Goal: Transaction & Acquisition: Purchase product/service

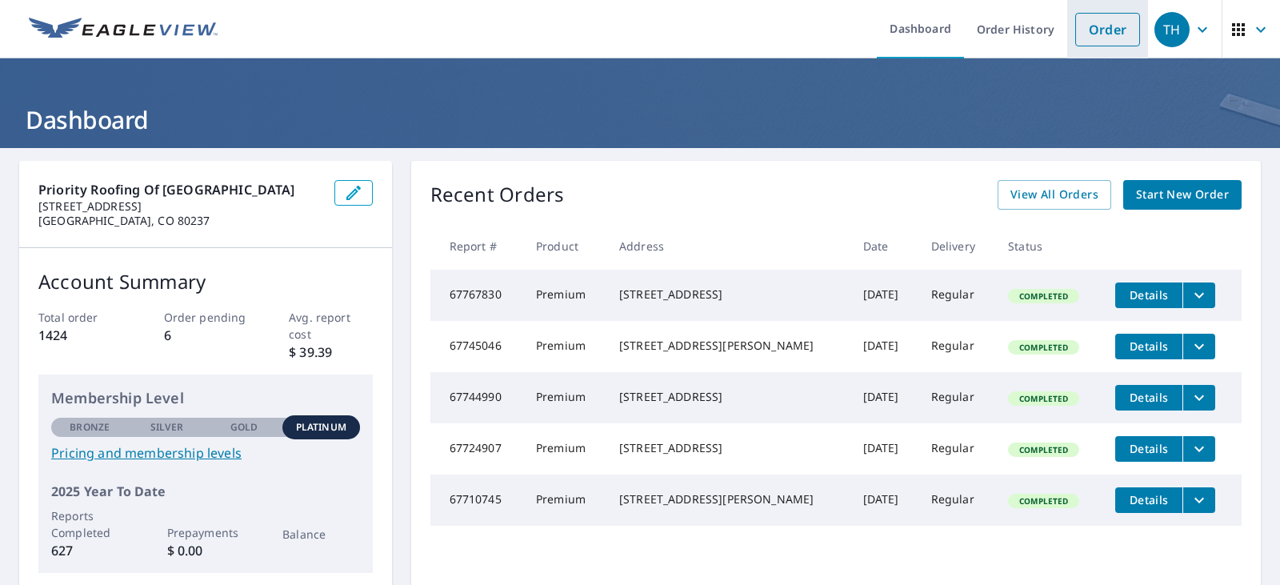
drag, startPoint x: 1109, startPoint y: 19, endPoint x: 1100, endPoint y: 19, distance: 8.8
click at [1109, 19] on link "Order" at bounding box center [1107, 30] width 65 height 34
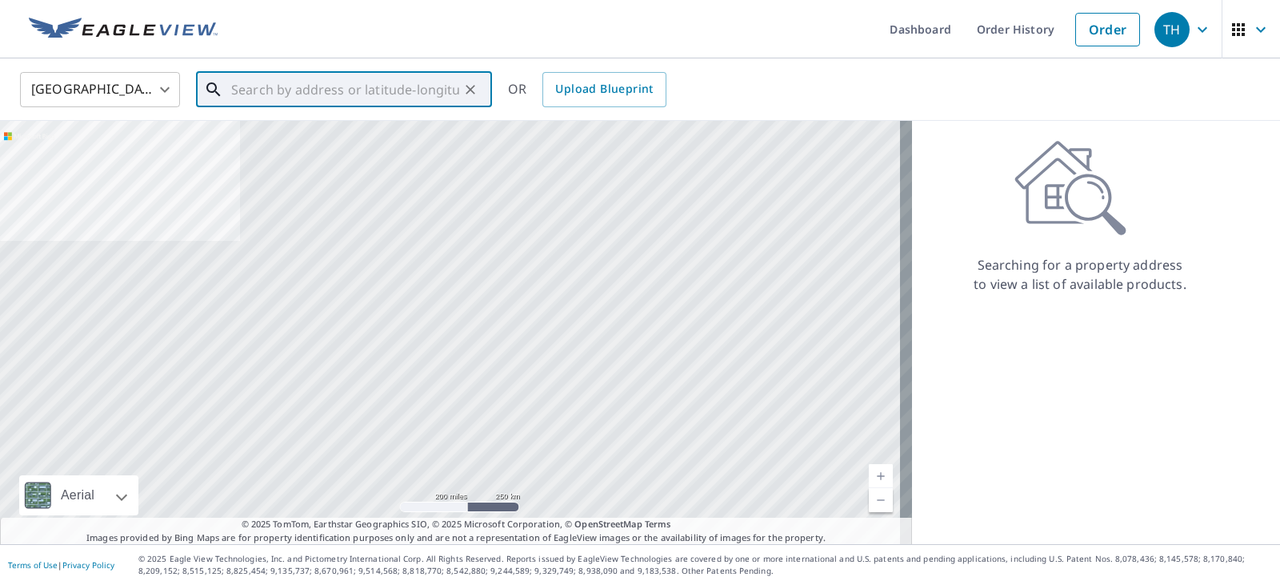
click at [385, 83] on input "text" at bounding box center [345, 89] width 228 height 45
paste input "[STREET_ADDRESS]"
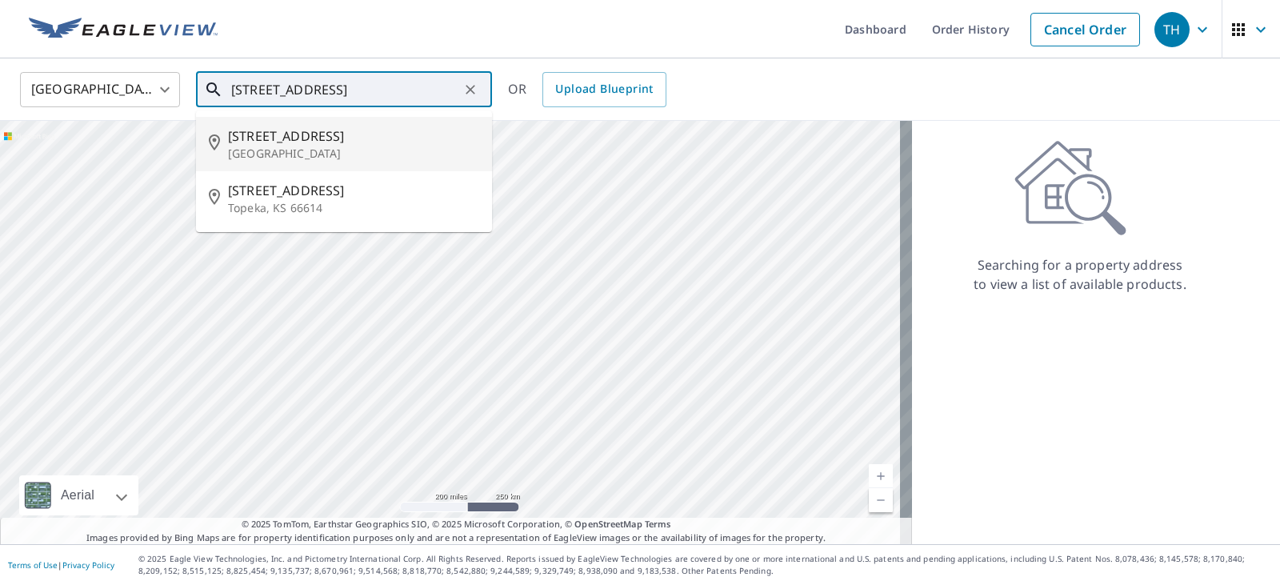
click at [376, 138] on span "[STREET_ADDRESS]" at bounding box center [353, 135] width 251 height 19
type input "[STREET_ADDRESS]"
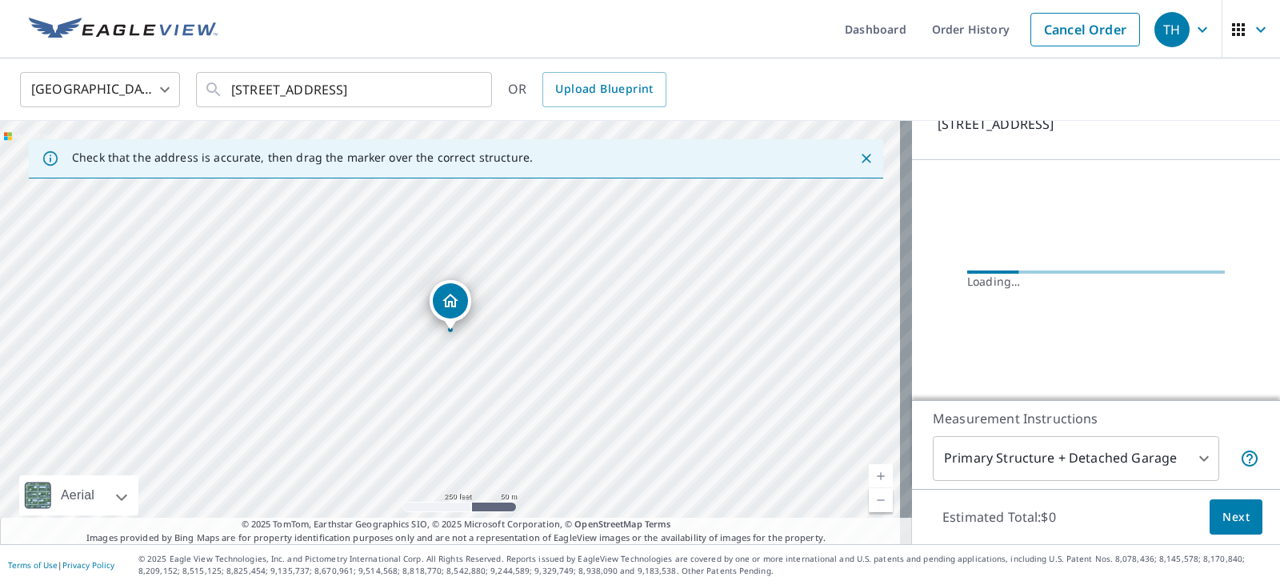
scroll to position [94, 0]
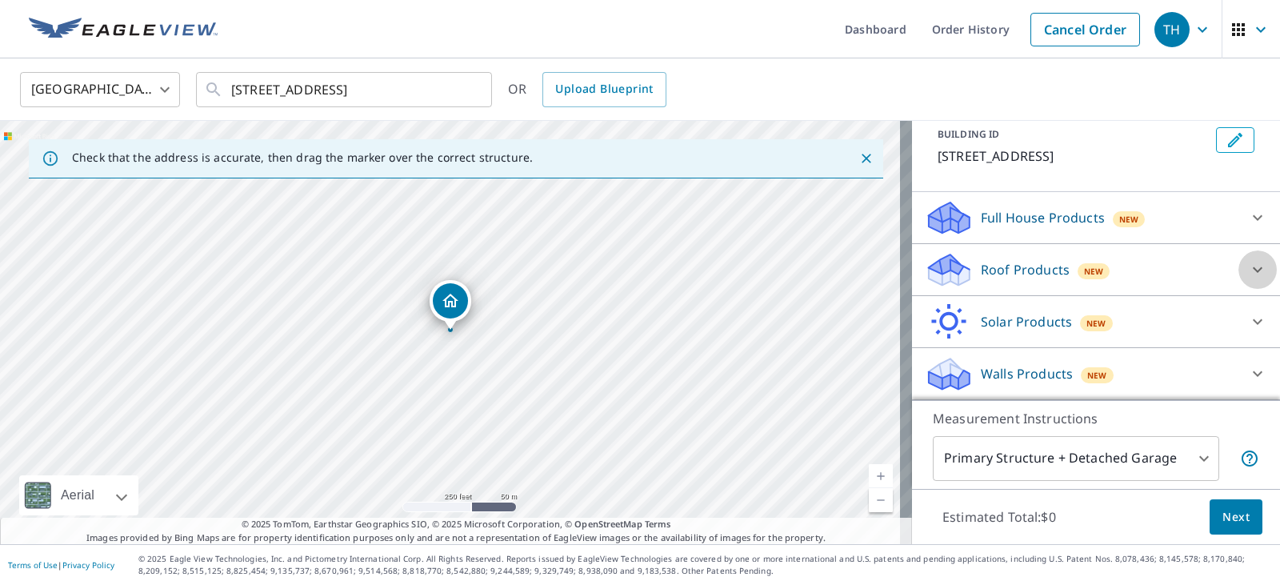
click at [1248, 264] on icon at bounding box center [1257, 269] width 19 height 19
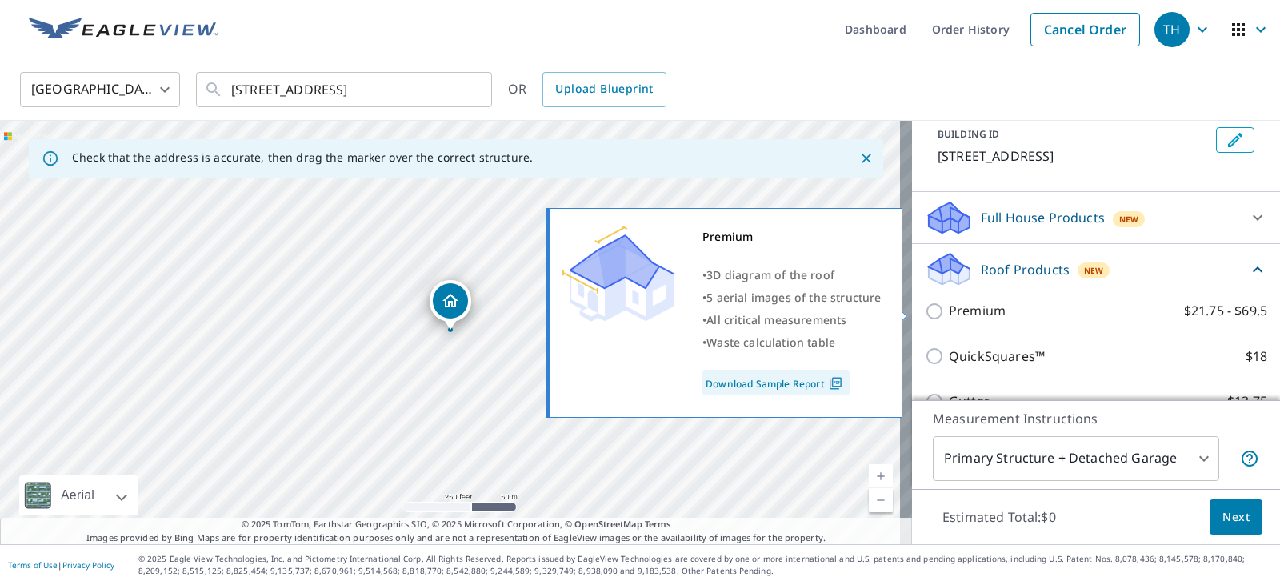
click at [924, 309] on input "Premium $21.75 - $69.5" at bounding box center [936, 310] width 24 height 19
checkbox input "true"
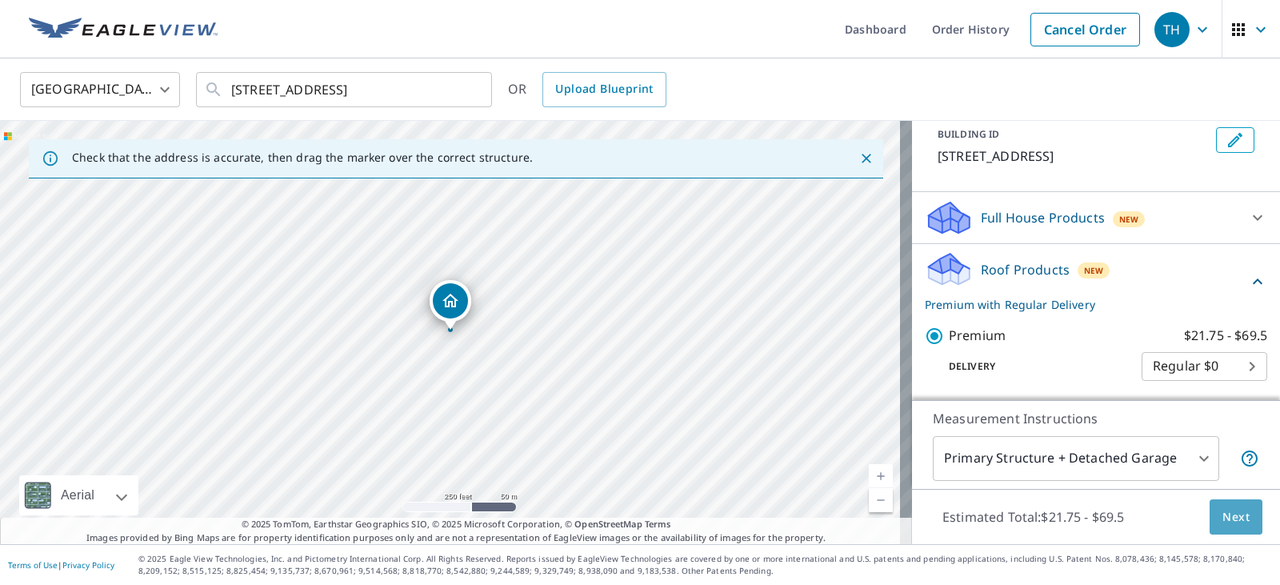
click at [1237, 520] on button "Next" at bounding box center [1235, 517] width 53 height 36
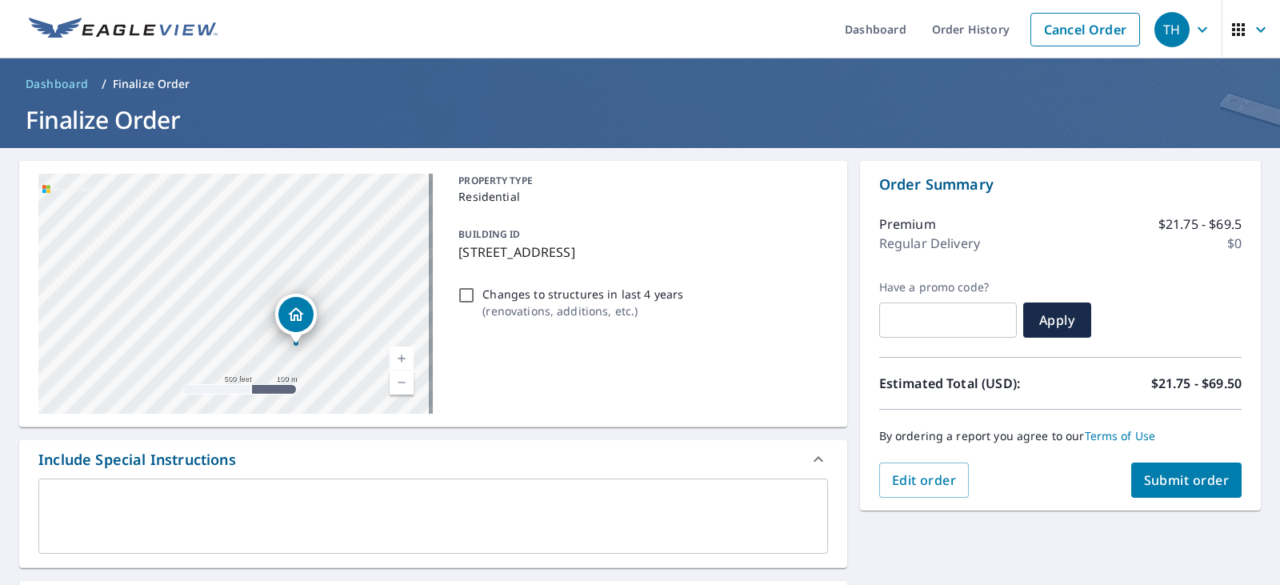
scroll to position [320, 0]
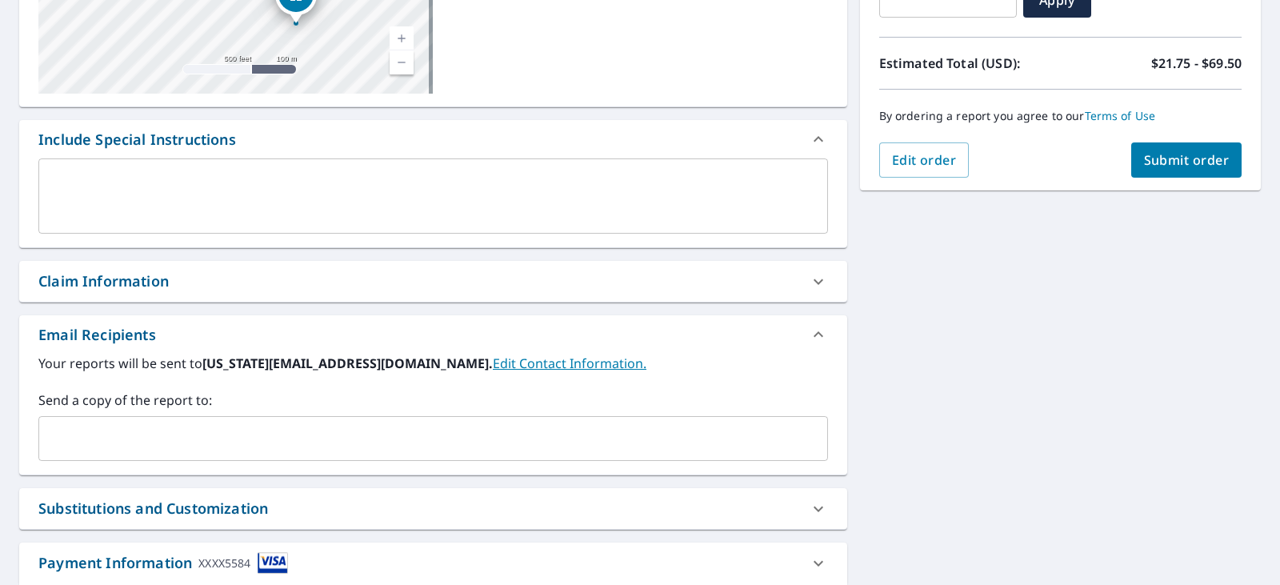
click at [237, 425] on input "text" at bounding box center [421, 438] width 751 height 30
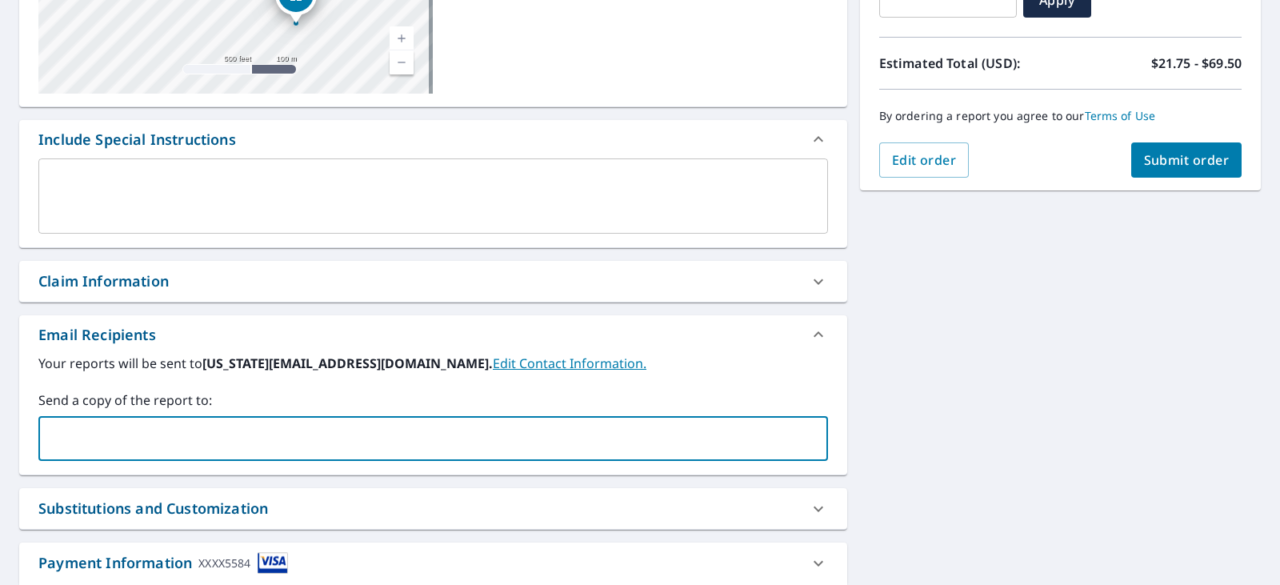
paste input "[EMAIL_ADDRESS][DOMAIN_NAME]"
type input "[EMAIL_ADDRESS][DOMAIN_NAME]"
click at [1053, 457] on div "[STREET_ADDRESS] Aerial Road A standard road map Aerial A detailed look from ab…" at bounding box center [640, 237] width 1280 height 818
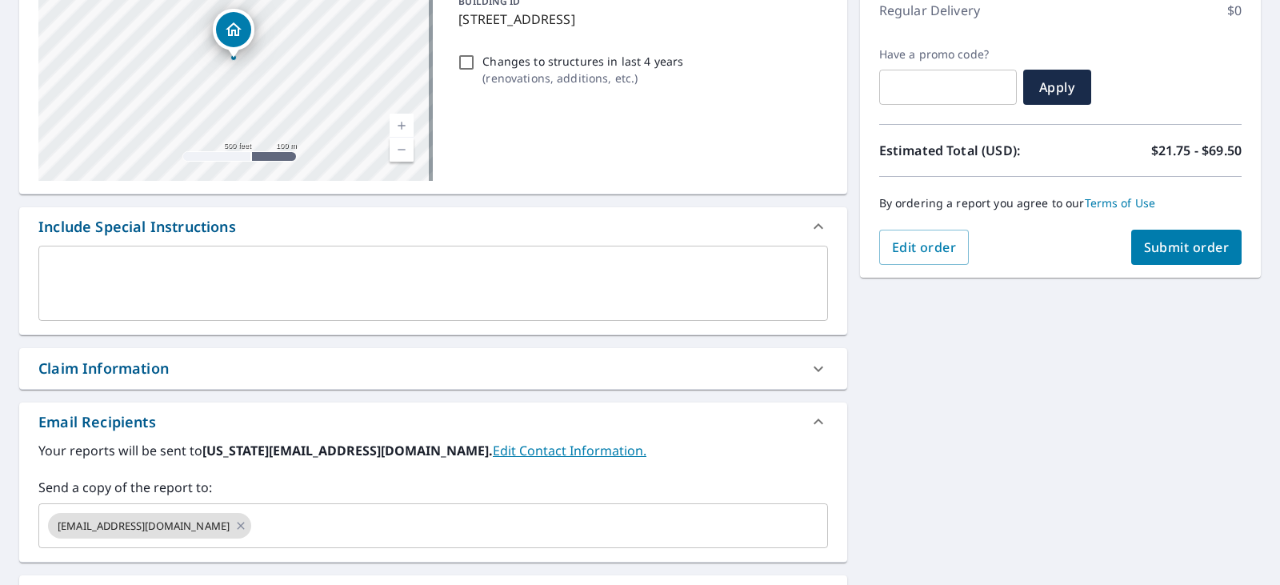
scroll to position [80, 0]
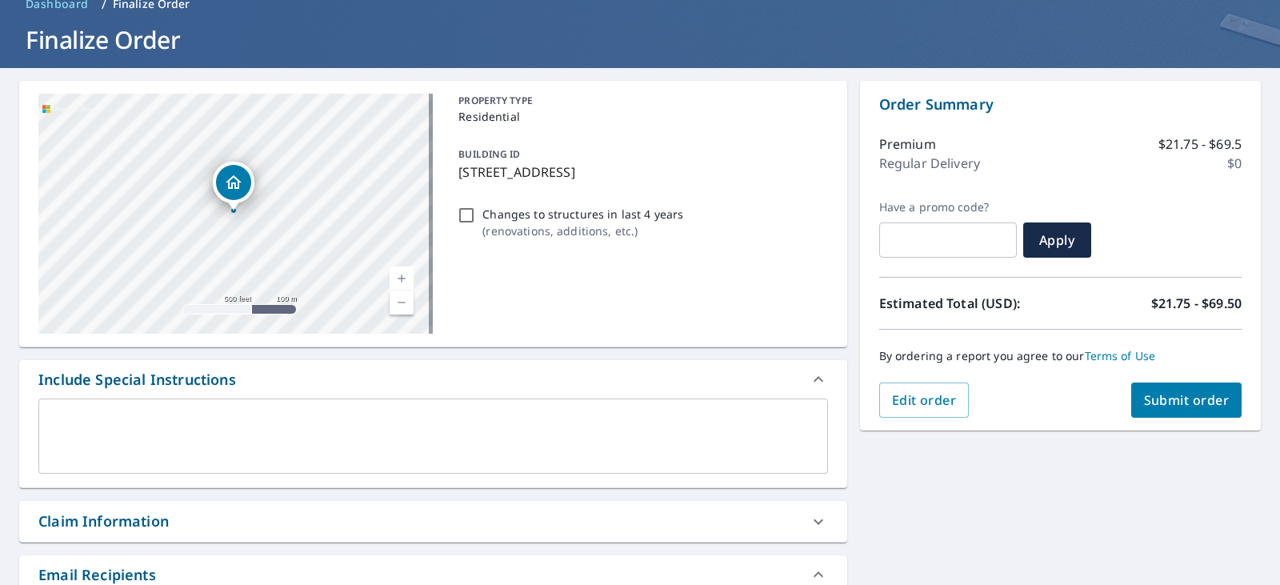
click at [1166, 401] on span "Submit order" at bounding box center [1187, 400] width 86 height 18
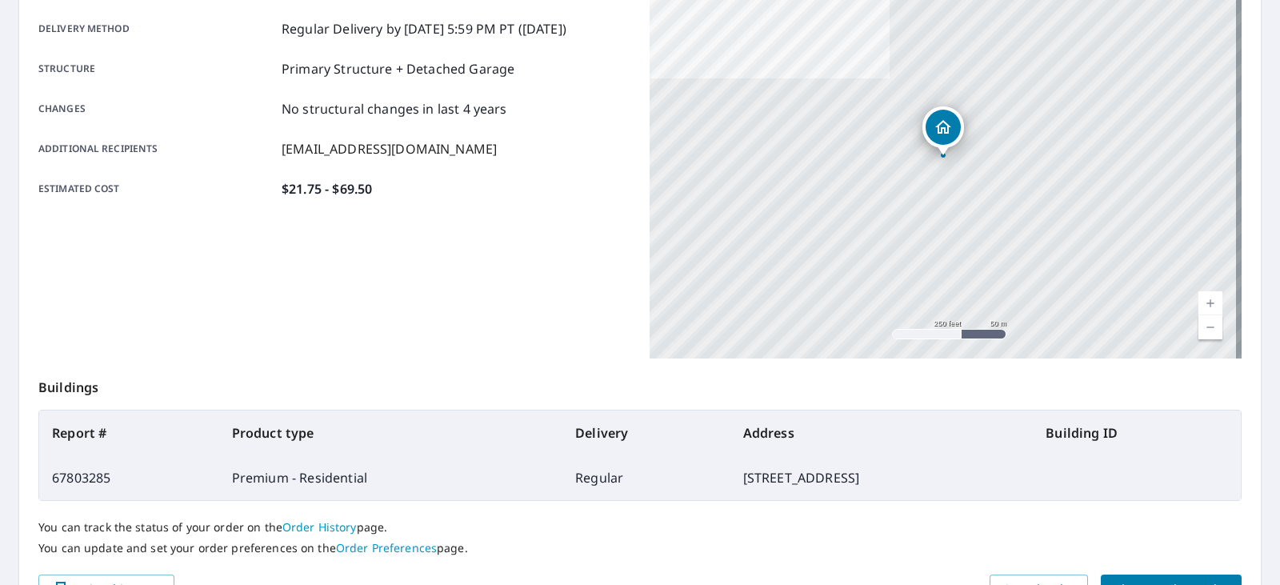
scroll to position [357, 0]
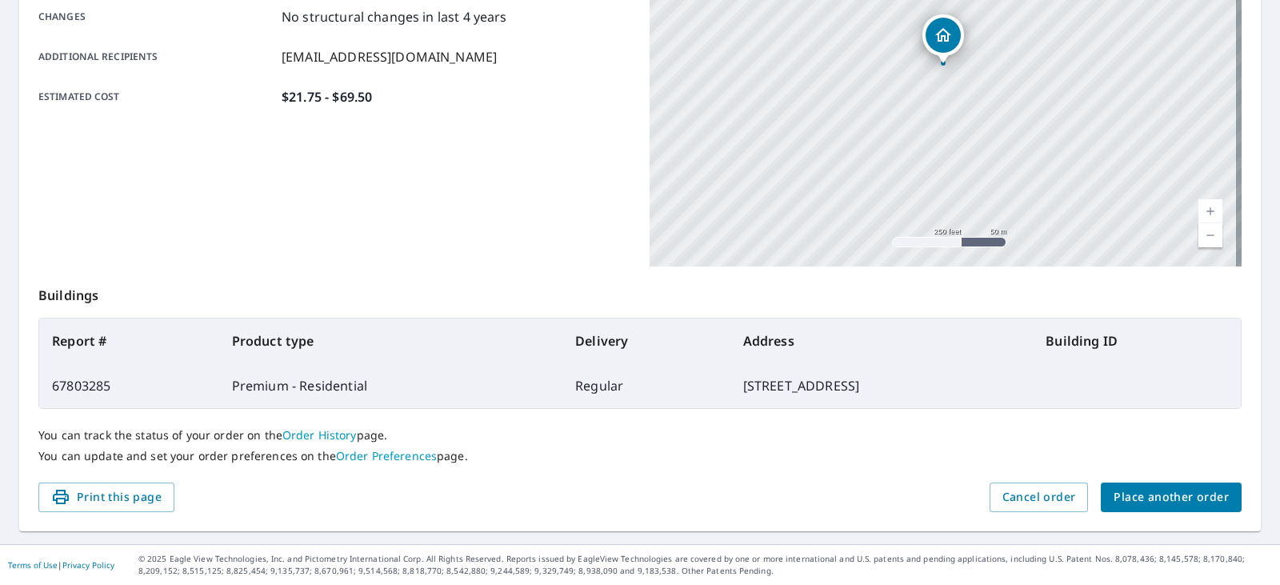
click at [776, 386] on td "[STREET_ADDRESS]" at bounding box center [881, 385] width 303 height 45
copy td "[STREET_ADDRESS]"
